Goal: Task Accomplishment & Management: Manage account settings

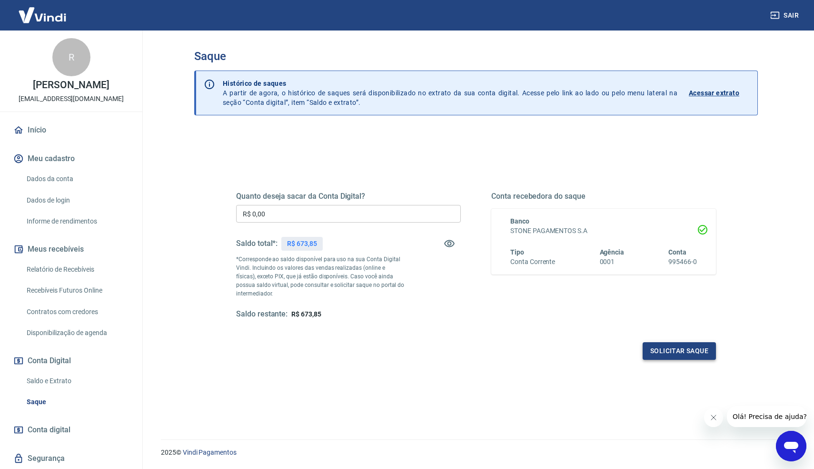
click at [683, 349] on button "Solicitar saque" at bounding box center [679, 351] width 73 height 18
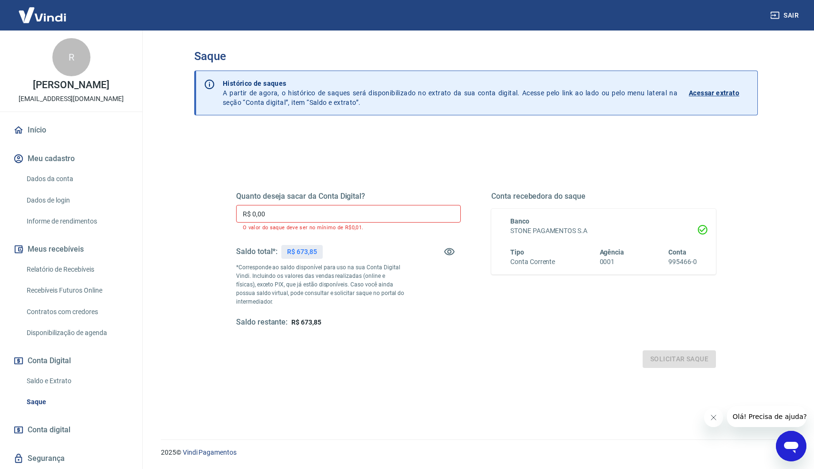
click at [288, 212] on input "R$ 0,00" at bounding box center [348, 214] width 225 height 18
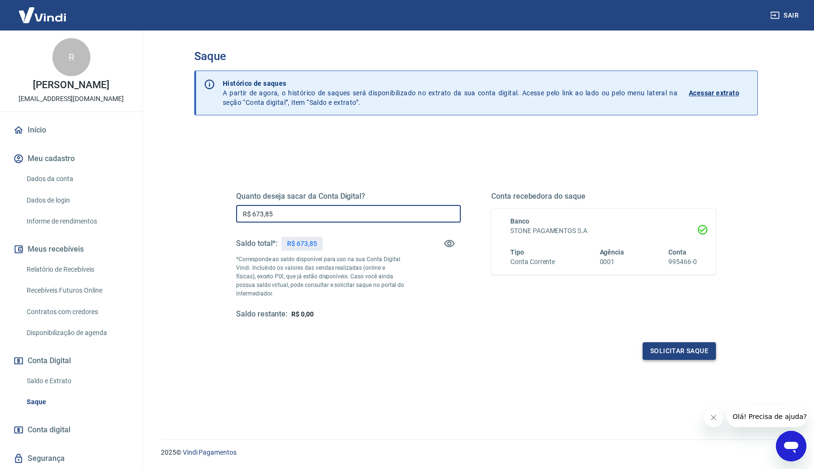
type input "R$ 673,85"
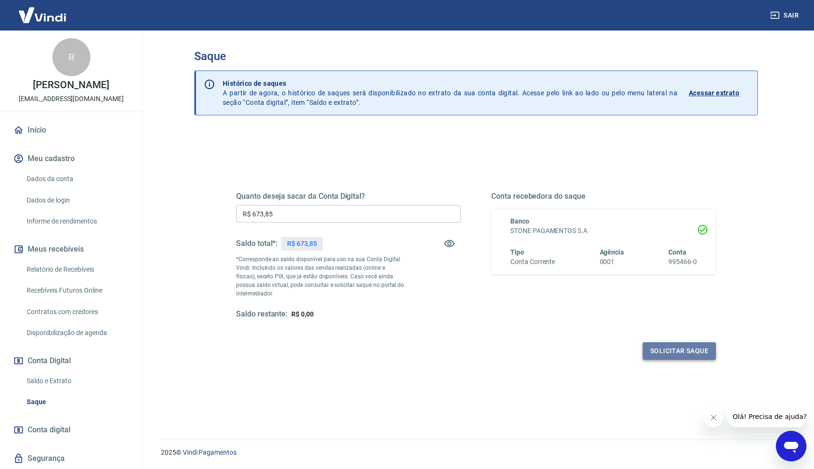
click at [700, 351] on button "Solicitar saque" at bounding box center [679, 351] width 73 height 18
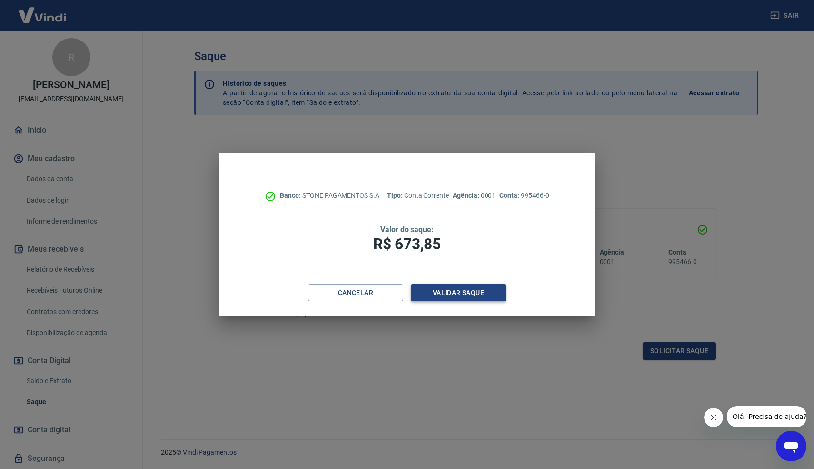
click at [449, 293] on button "Validar saque" at bounding box center [458, 293] width 95 height 18
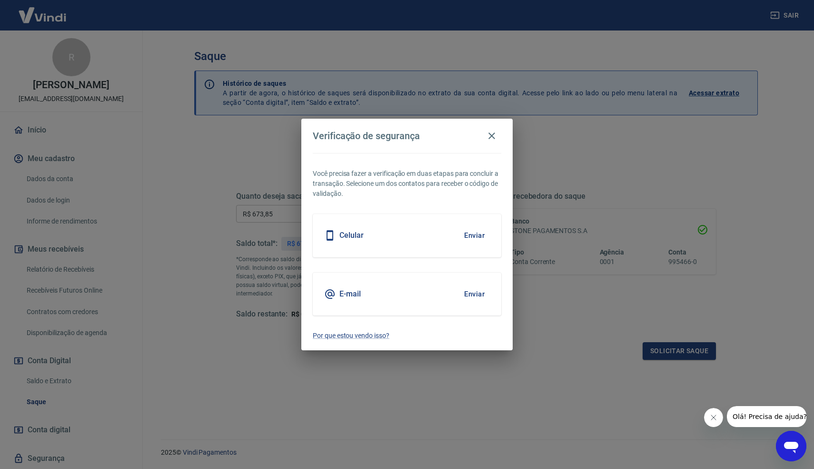
click at [474, 236] on button "Enviar" at bounding box center [474, 235] width 31 height 20
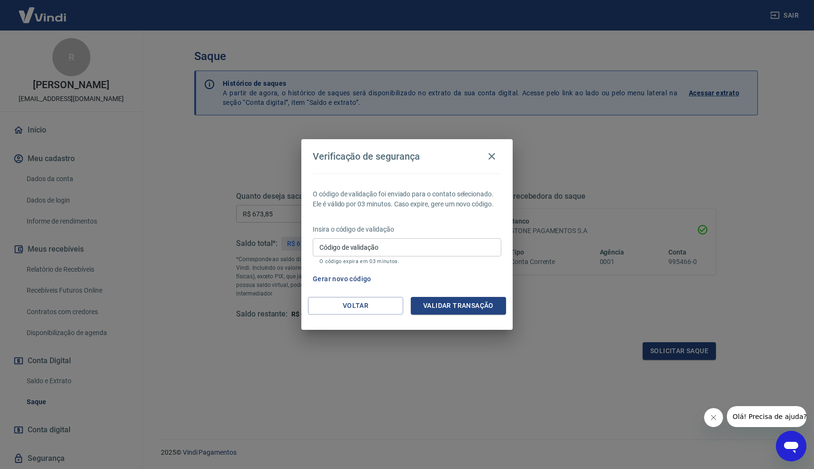
click at [354, 244] on input "Código de validação" at bounding box center [407, 247] width 189 height 18
type input "872401"
click at [484, 300] on button "Validar transação" at bounding box center [458, 306] width 95 height 18
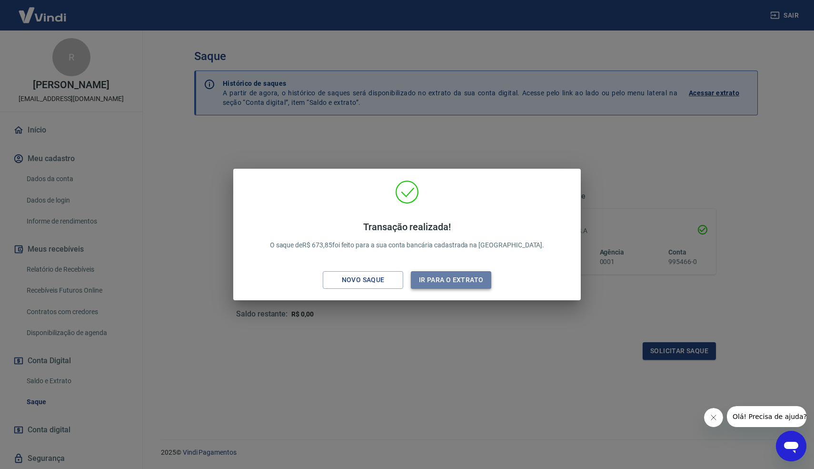
click at [439, 279] on button "Ir para o extrato" at bounding box center [451, 280] width 80 height 18
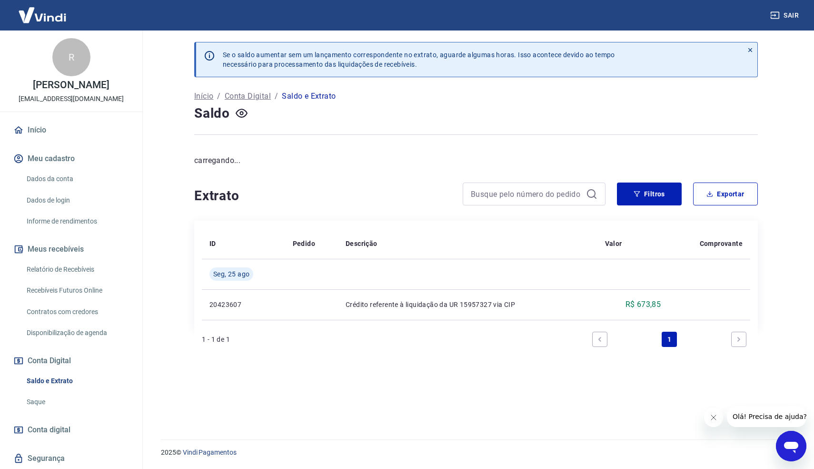
click at [87, 198] on link "Dados de login" at bounding box center [77, 200] width 108 height 20
